Goal: Navigation & Orientation: Find specific page/section

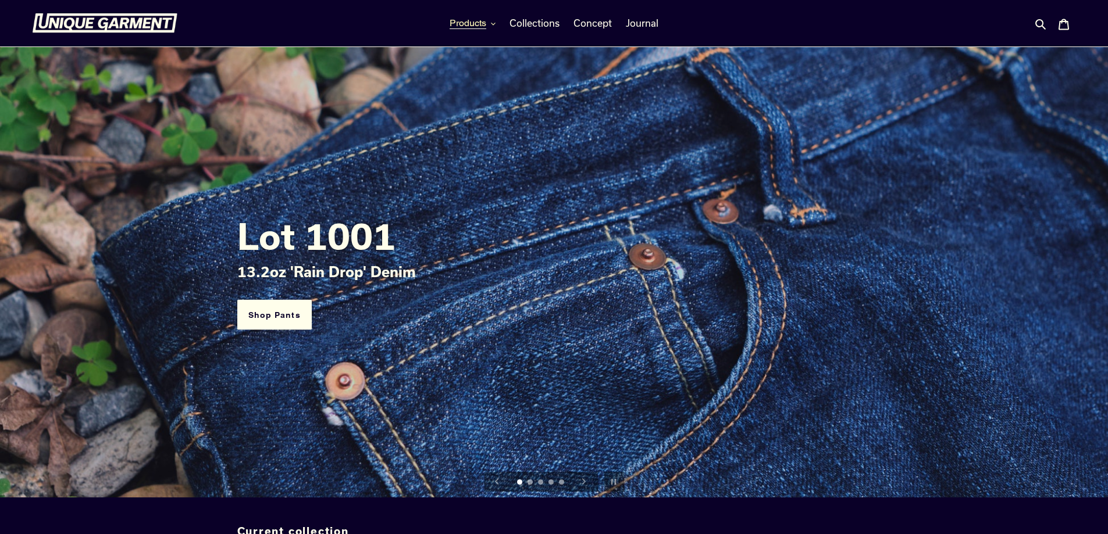
click at [446, 23] on button "Products" at bounding box center [473, 23] width 58 height 17
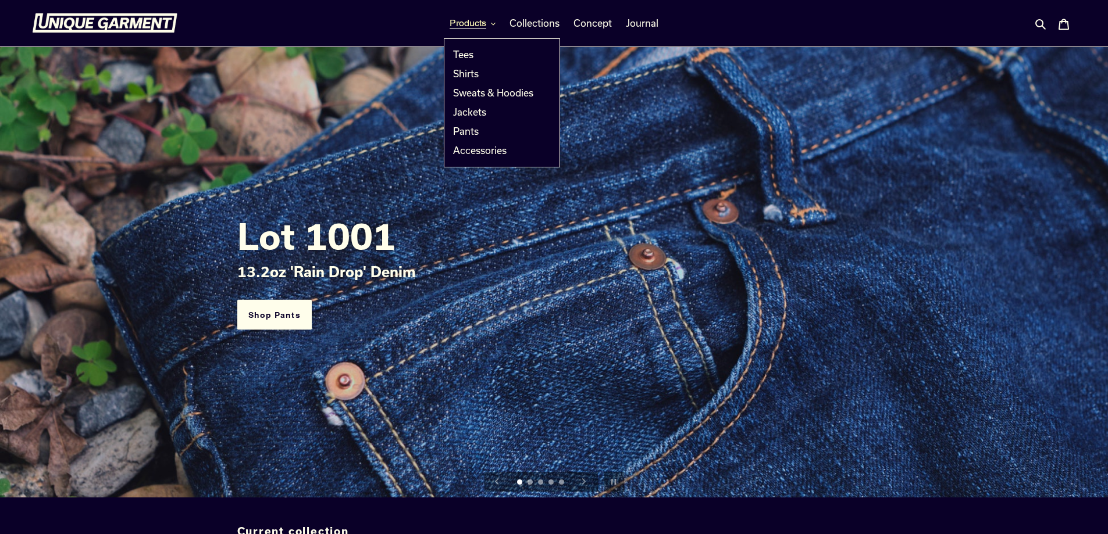
click at [501, 26] on button "Products" at bounding box center [473, 23] width 58 height 17
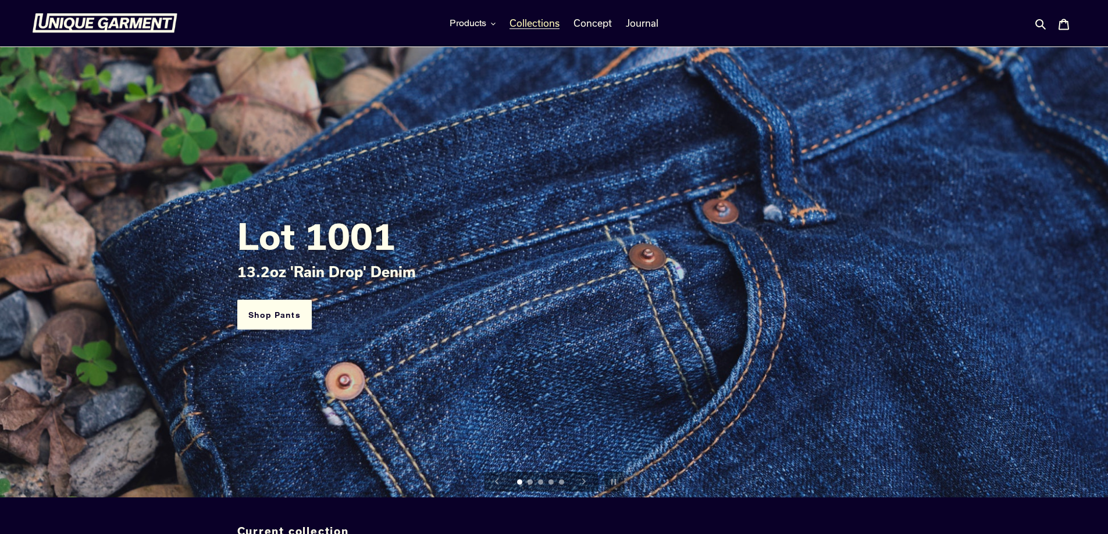
click at [522, 18] on span "Collections" at bounding box center [534, 23] width 50 height 12
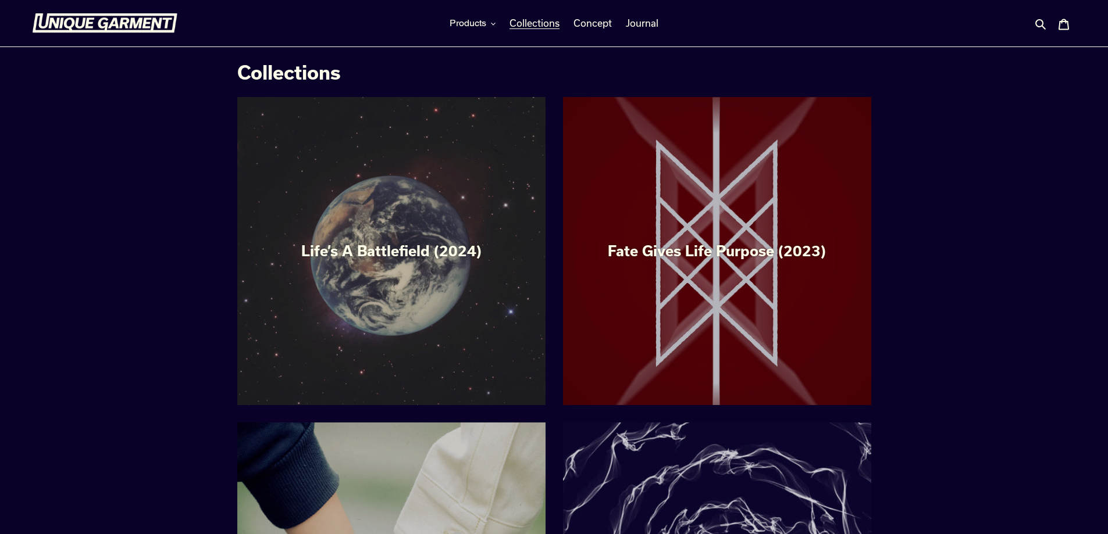
click at [639, 32] on nav "Products Tees Shirts Sweats & Hoodies Jackets Pants Accessories Collections" at bounding box center [554, 23] width 522 height 47
click at [608, 24] on span "Concept" at bounding box center [592, 23] width 38 height 12
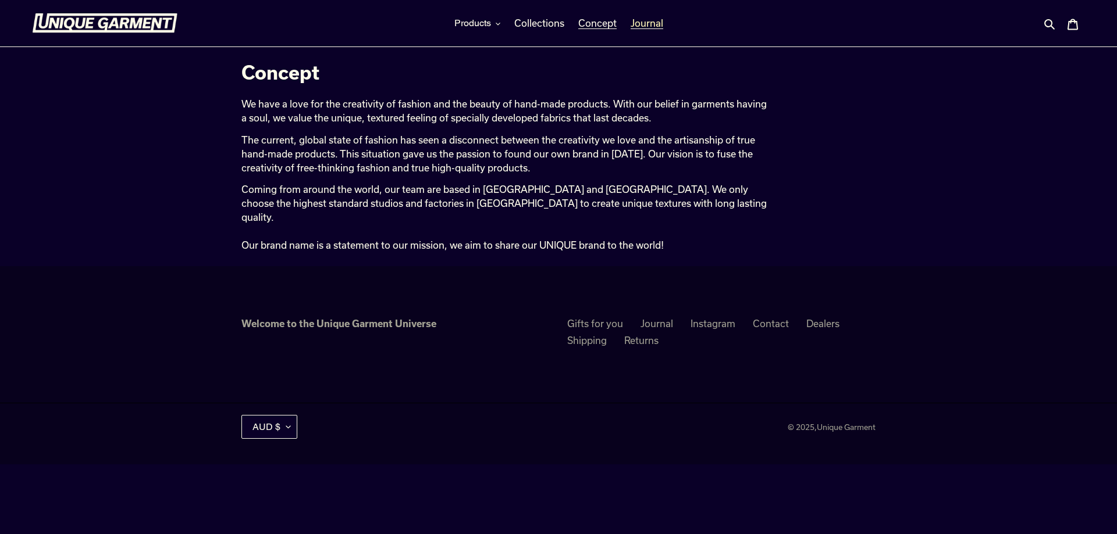
click at [643, 23] on span "Journal" at bounding box center [646, 23] width 33 height 12
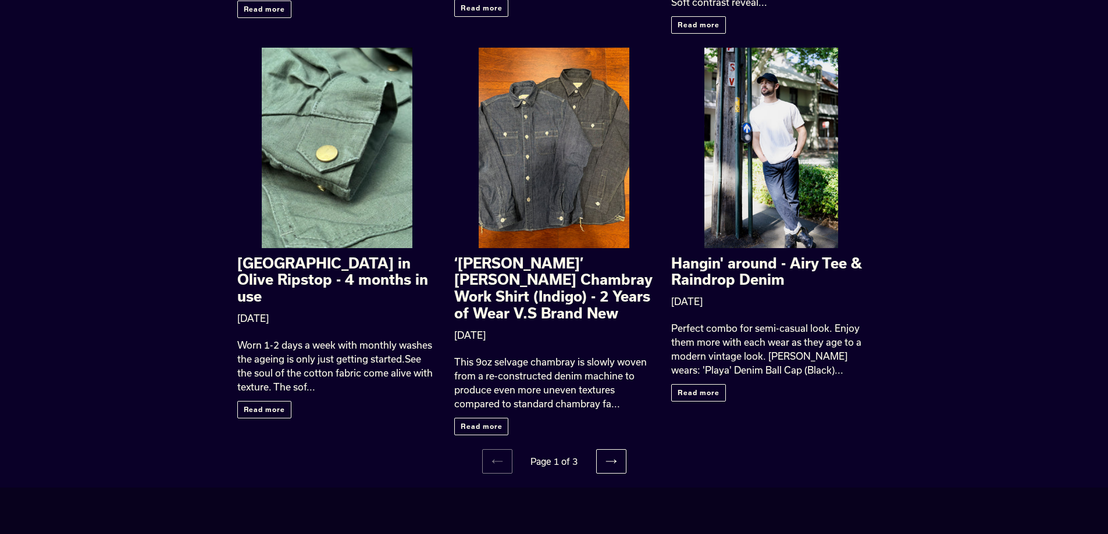
scroll to position [1353, 0]
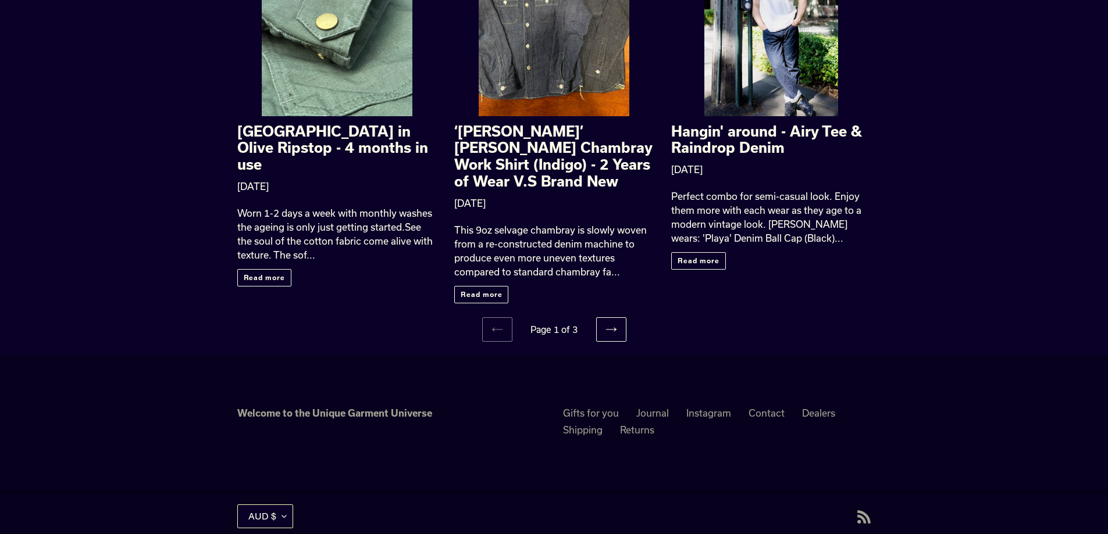
click at [269, 505] on button "AUD $" at bounding box center [265, 517] width 56 height 24
click at [264, 479] on link "USD $" at bounding box center [261, 485] width 28 height 12
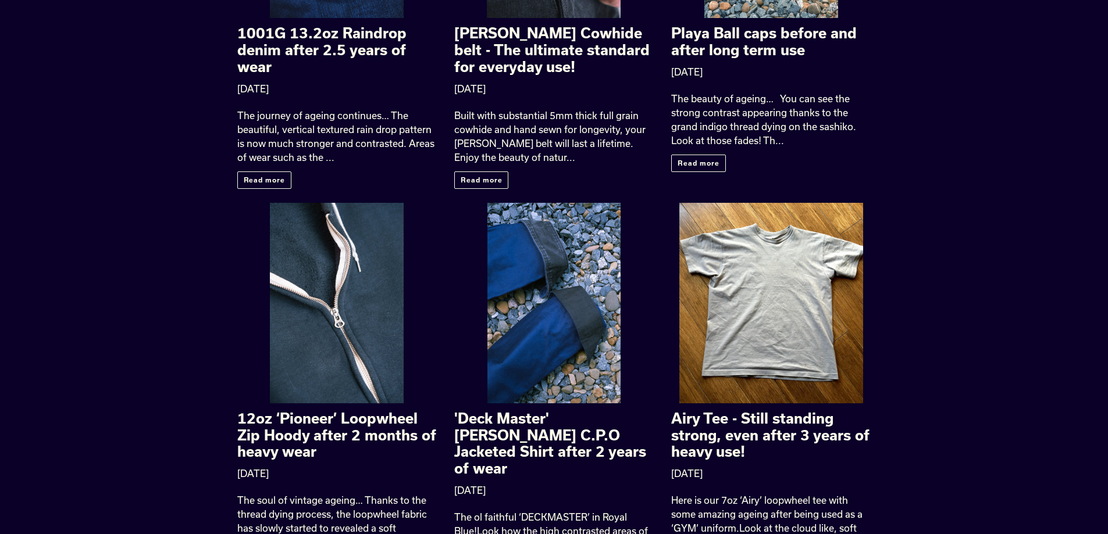
scroll to position [349, 0]
